Goal: Communication & Community: Answer question/provide support

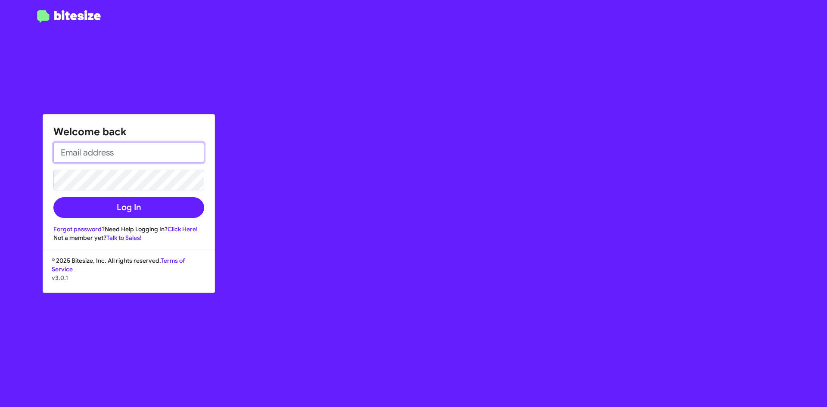
click at [106, 157] on input "email" at bounding box center [128, 152] width 151 height 21
type input "[EMAIL_ADDRESS][DOMAIN_NAME]"
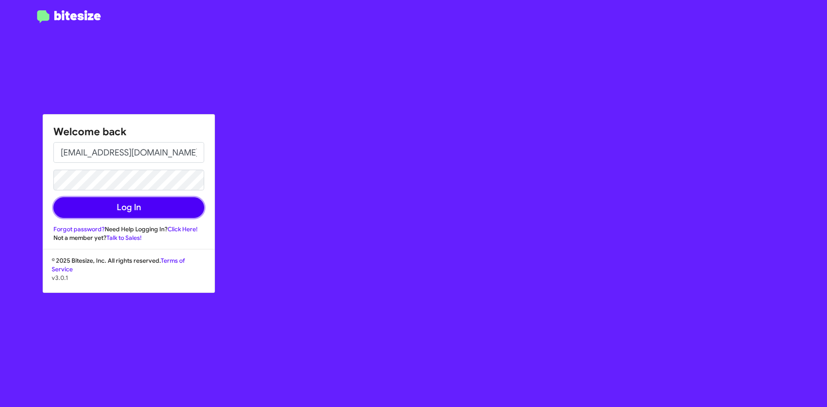
click at [84, 208] on button "Log In" at bounding box center [128, 207] width 151 height 21
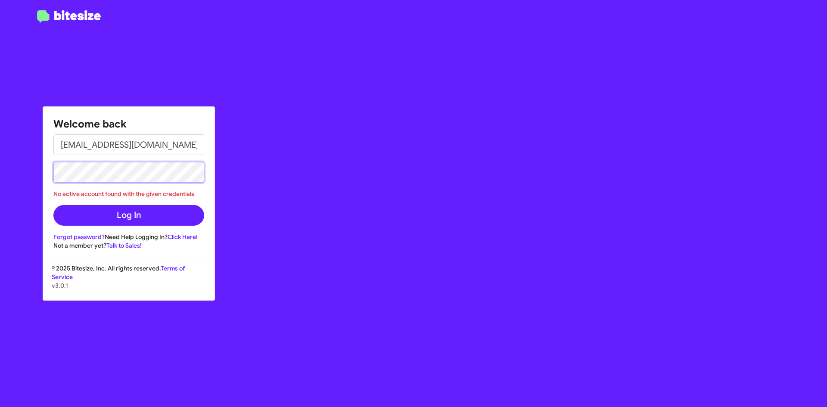
click at [0, 165] on html "Welcome back tritchie@hicksautogroup.com No active account found with the given…" at bounding box center [413, 203] width 827 height 407
click at [53, 205] on button "Log In" at bounding box center [128, 215] width 151 height 21
click at [72, 237] on link "Forgot password?" at bounding box center [78, 237] width 51 height 8
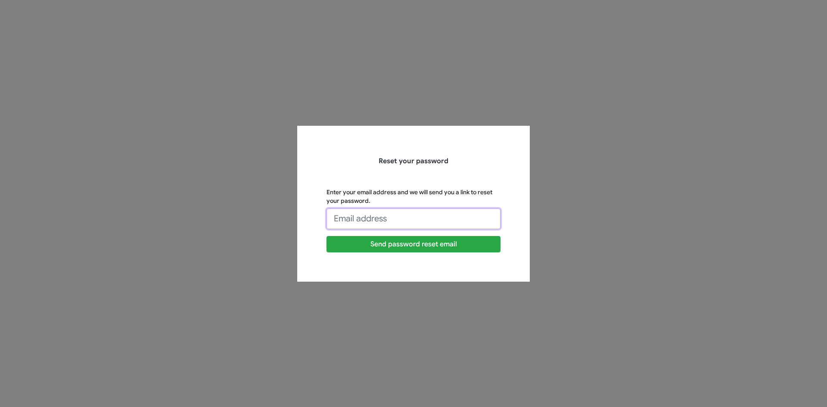
click at [386, 213] on input "Enter your email address and we will send you a link to reset your password." at bounding box center [414, 219] width 174 height 21
type input "[EMAIL_ADDRESS][DOMAIN_NAME]"
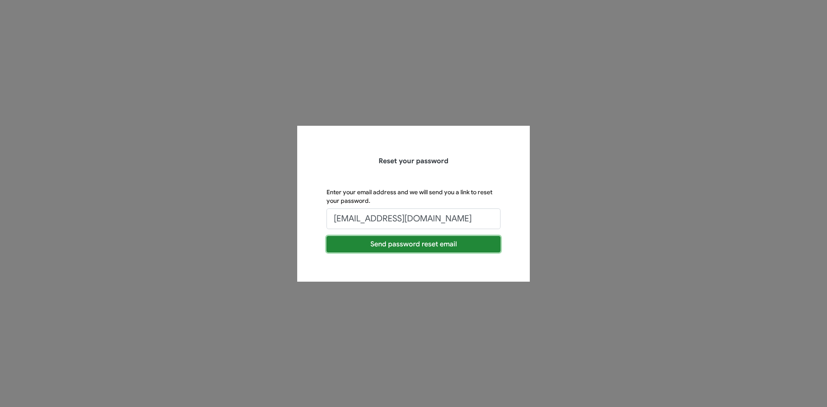
click at [411, 245] on button "Send password reset email" at bounding box center [414, 244] width 174 height 16
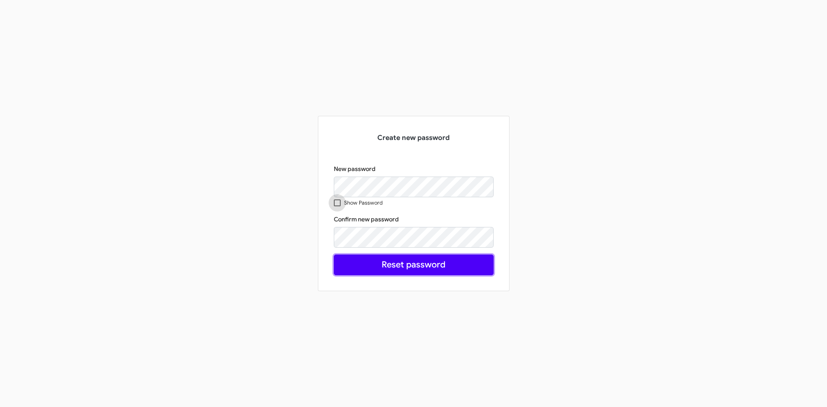
click at [408, 262] on button "Reset password" at bounding box center [414, 265] width 160 height 21
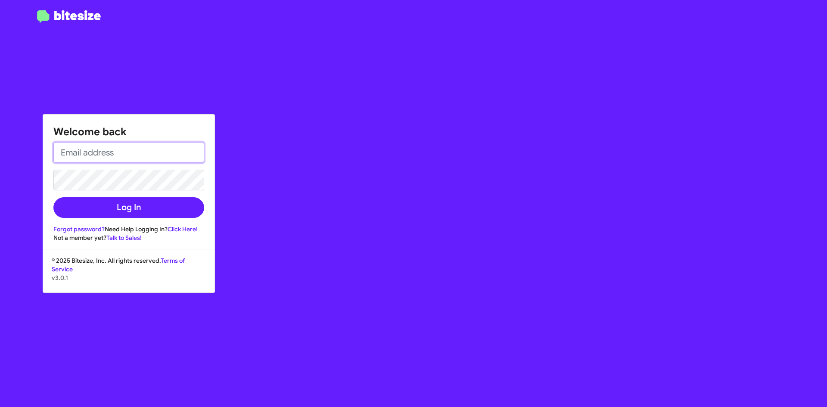
type input "[EMAIL_ADDRESS][DOMAIN_NAME]"
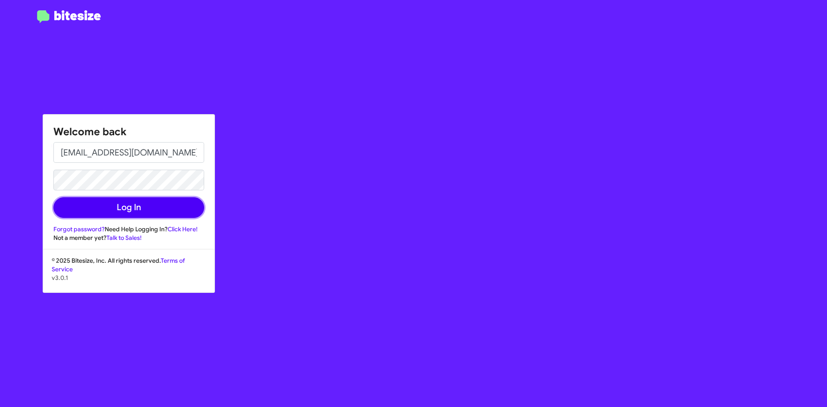
click at [131, 209] on button "Log In" at bounding box center [128, 207] width 151 height 21
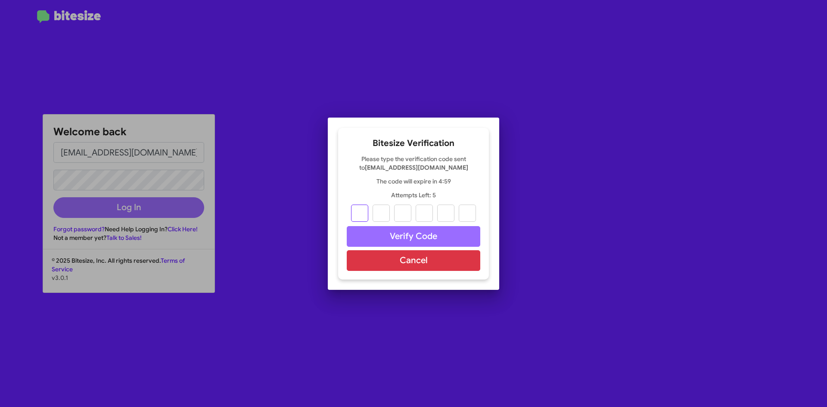
click at [354, 212] on input "text" at bounding box center [359, 213] width 17 height 17
type input "2"
type input "5"
type input "1"
type input "8"
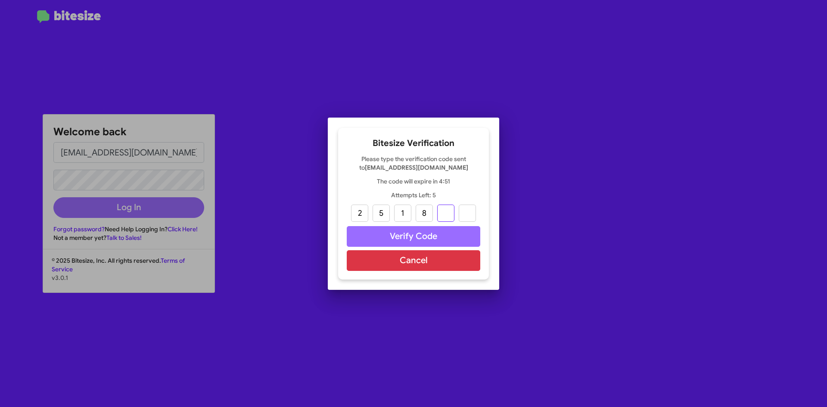
type input "1"
type input "9"
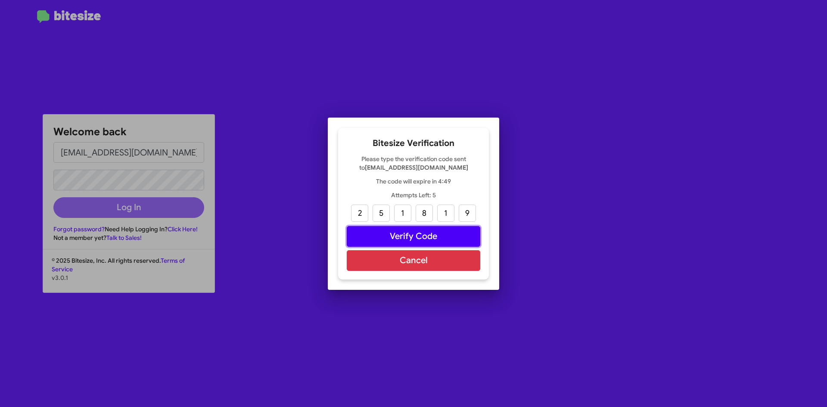
click at [395, 241] on button "Verify Code" at bounding box center [414, 236] width 134 height 21
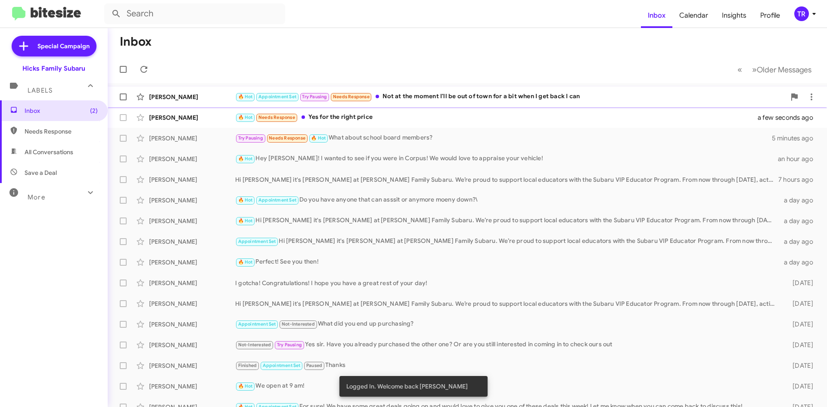
click at [419, 95] on div "🔥 Hot Appointment Set Try Pausing Needs Response Not at the moment I'll be out …" at bounding box center [510, 97] width 551 height 10
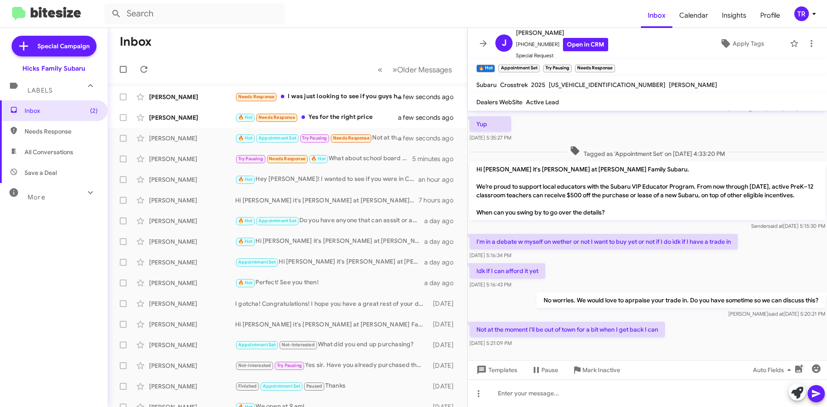
scroll to position [367, 0]
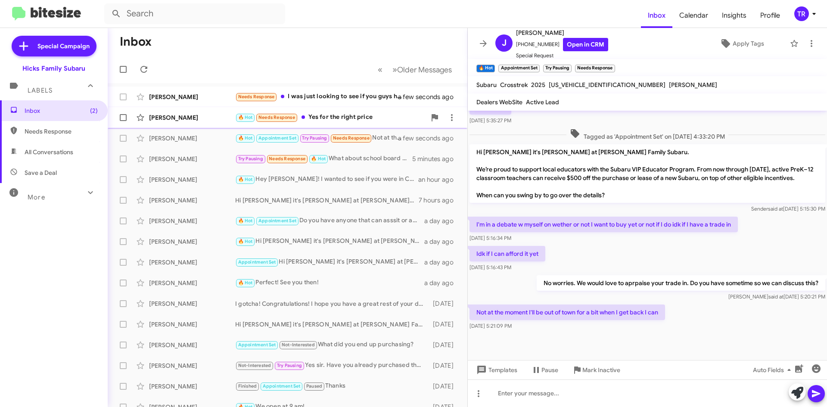
click at [330, 119] on div "🔥 Hot Needs Response Yes for the right price" at bounding box center [330, 117] width 191 height 10
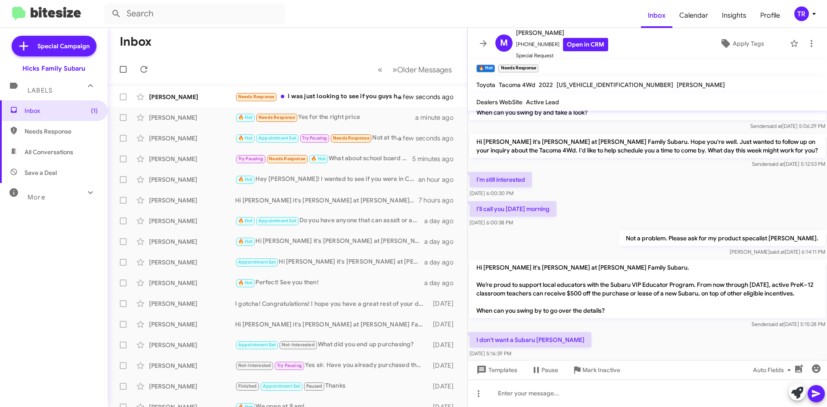
scroll to position [154, 0]
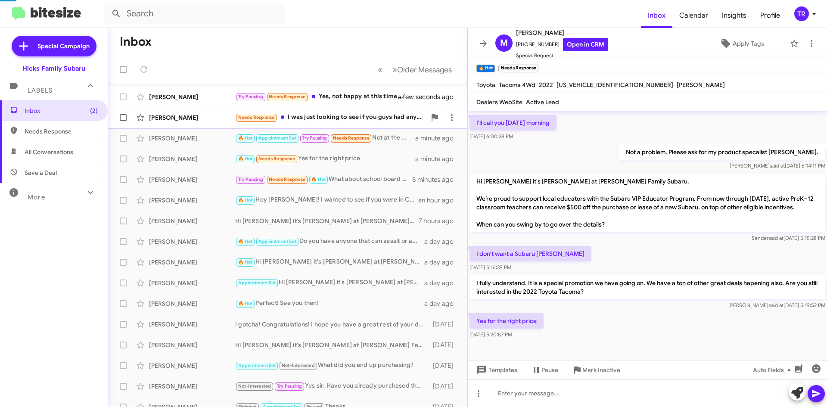
click at [352, 119] on div "Needs Response I was just looking to see if you guys had any cars that are auto…" at bounding box center [330, 117] width 191 height 10
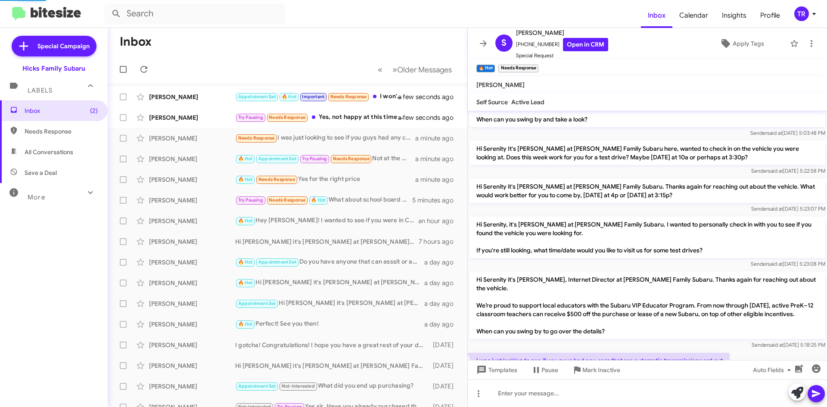
scroll to position [183, 0]
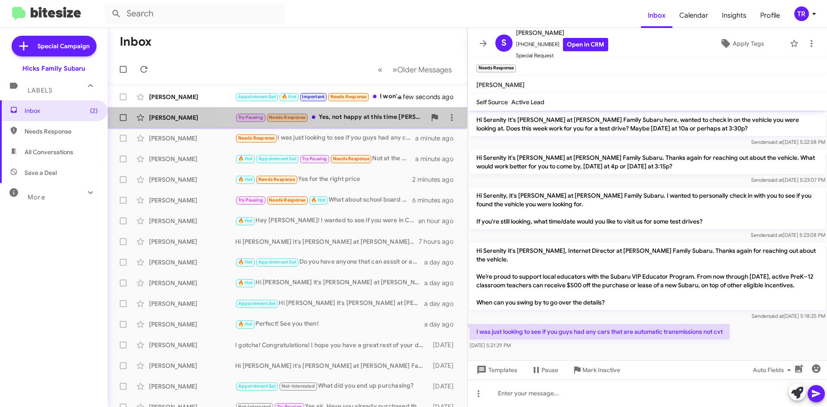
click at [361, 117] on div "Try Pausing Needs Response Yes, not happy at this time [PERSON_NAME] I guess on…" at bounding box center [330, 117] width 191 height 10
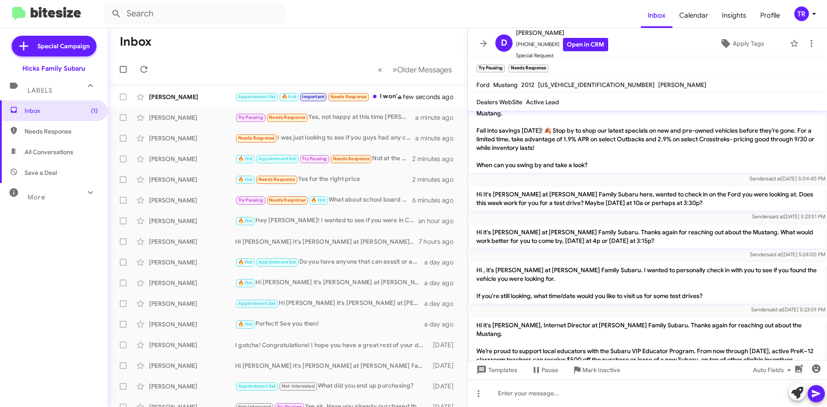
scroll to position [561, 0]
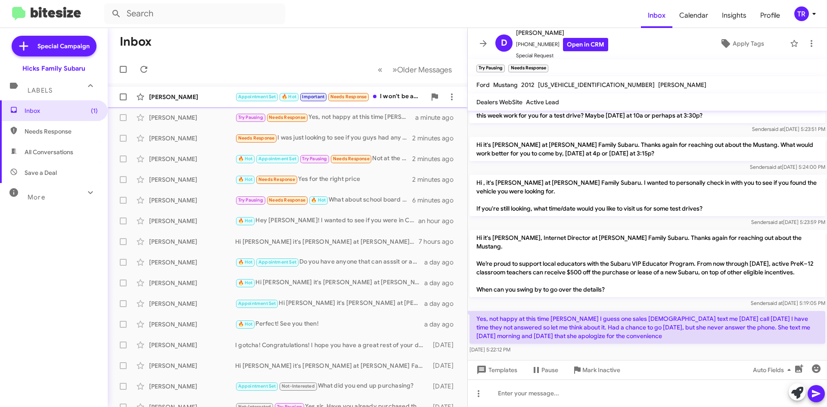
click at [177, 94] on div "[PERSON_NAME]" at bounding box center [192, 97] width 86 height 9
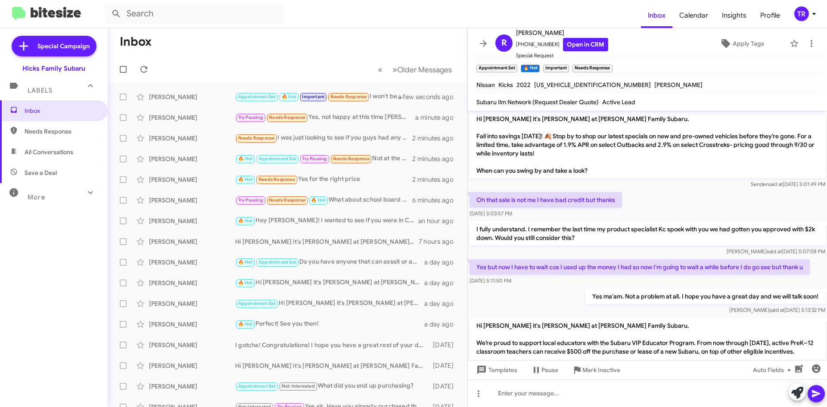
scroll to position [519, 0]
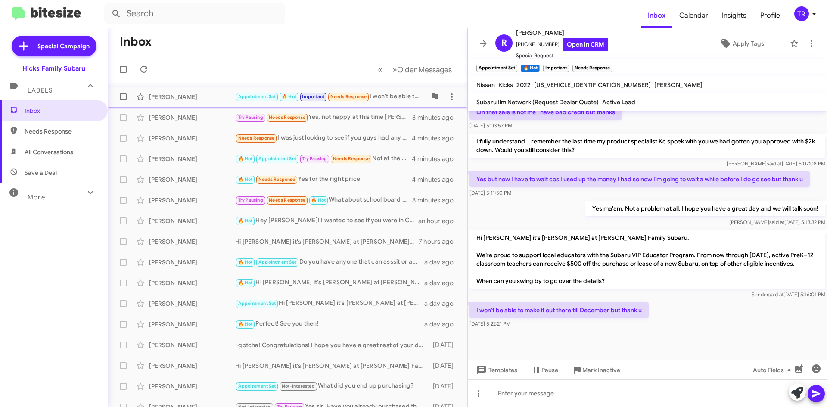
click at [175, 96] on div "[PERSON_NAME]" at bounding box center [192, 97] width 86 height 9
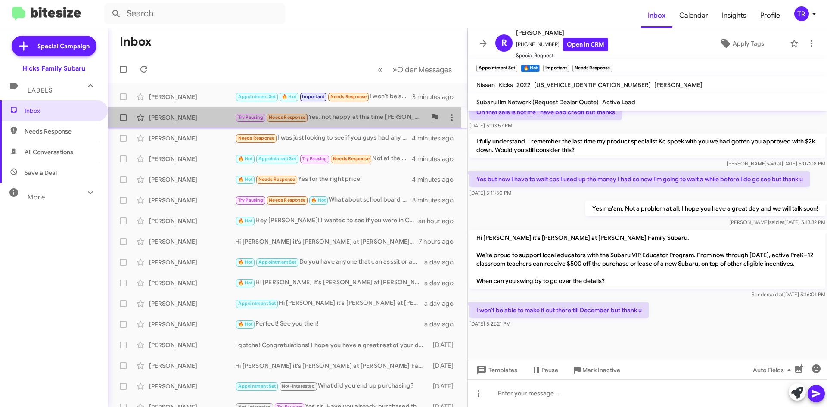
click at [196, 122] on div "[PERSON_NAME] Try Pausing Needs Response Yes, not happy at this time [PERSON_NA…" at bounding box center [288, 117] width 346 height 17
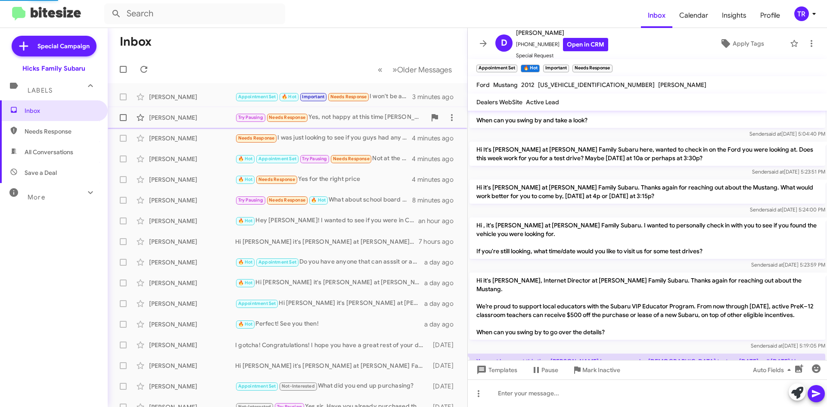
scroll to position [561, 0]
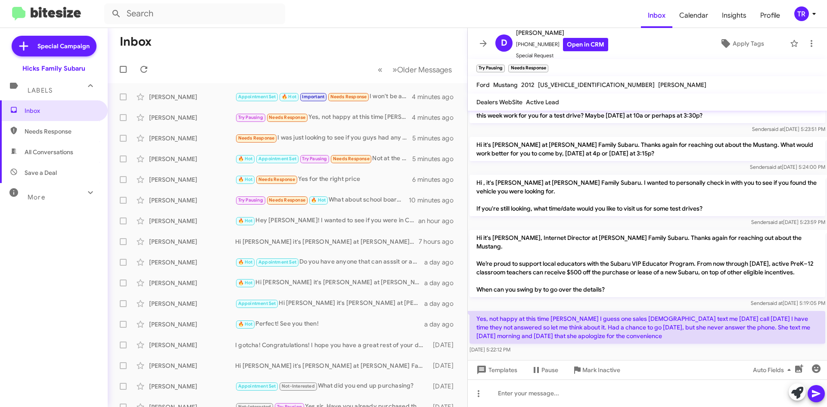
click at [49, 89] on span "Labels" at bounding box center [40, 91] width 25 height 8
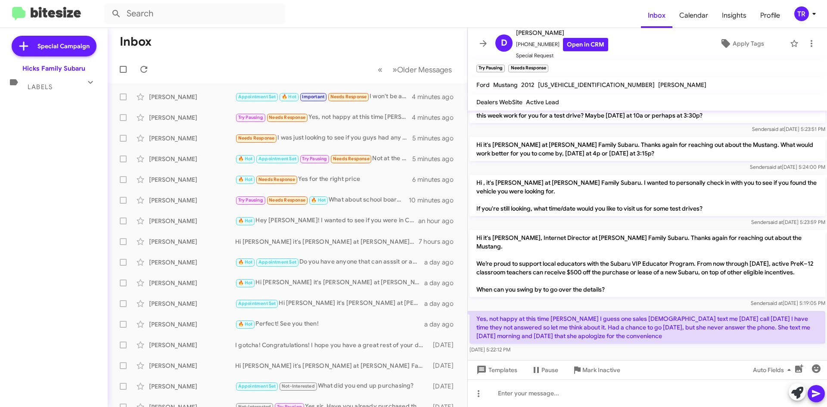
click at [92, 85] on icon at bounding box center [90, 82] width 10 height 10
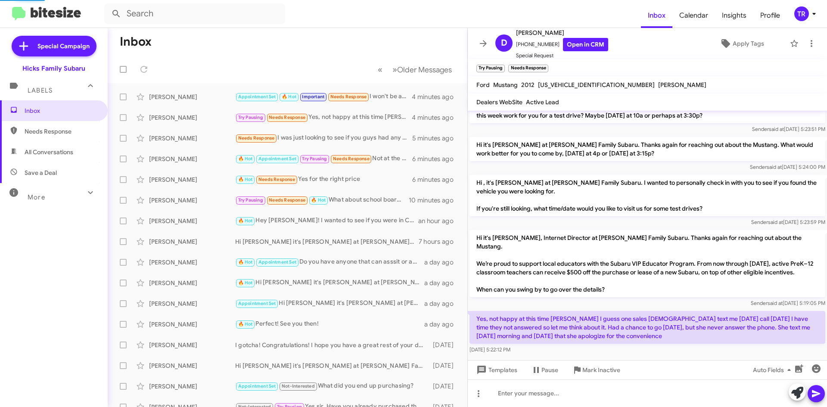
click at [84, 199] on mat-icon at bounding box center [91, 193] width 14 height 14
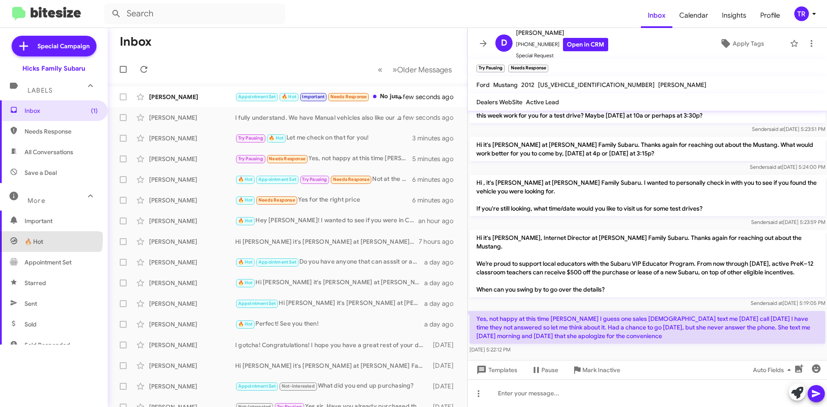
click at [48, 239] on span "🔥 Hot" at bounding box center [54, 241] width 108 height 21
type input "in:appointment"
